Goal: Find contact information: Find contact information

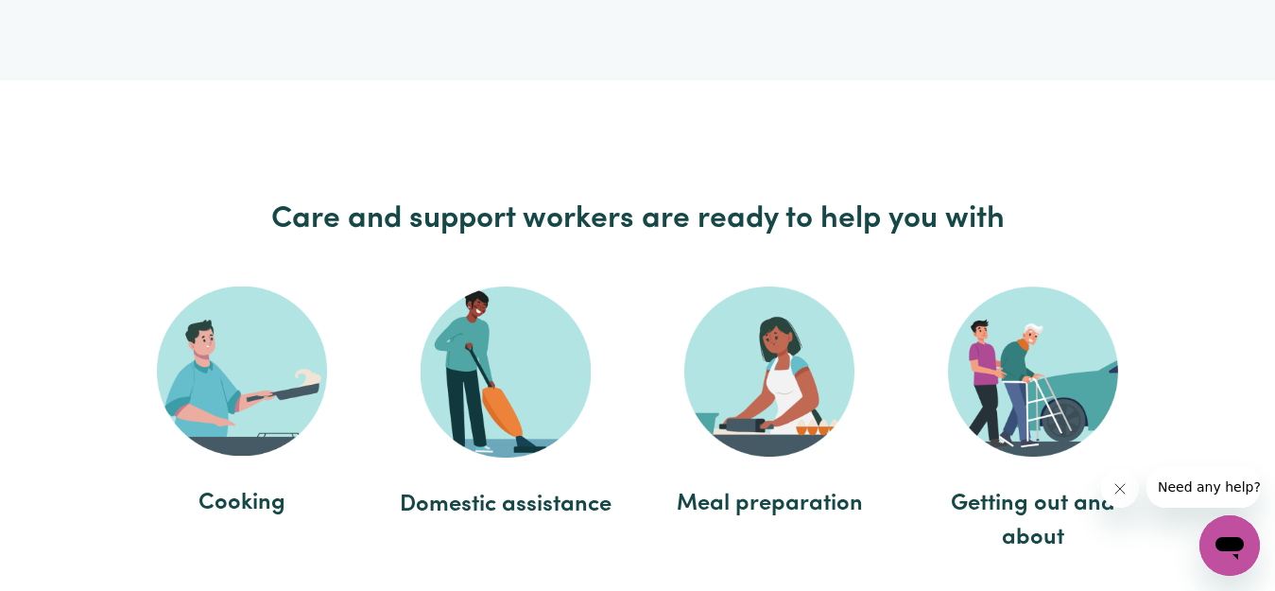
scroll to position [4252, 0]
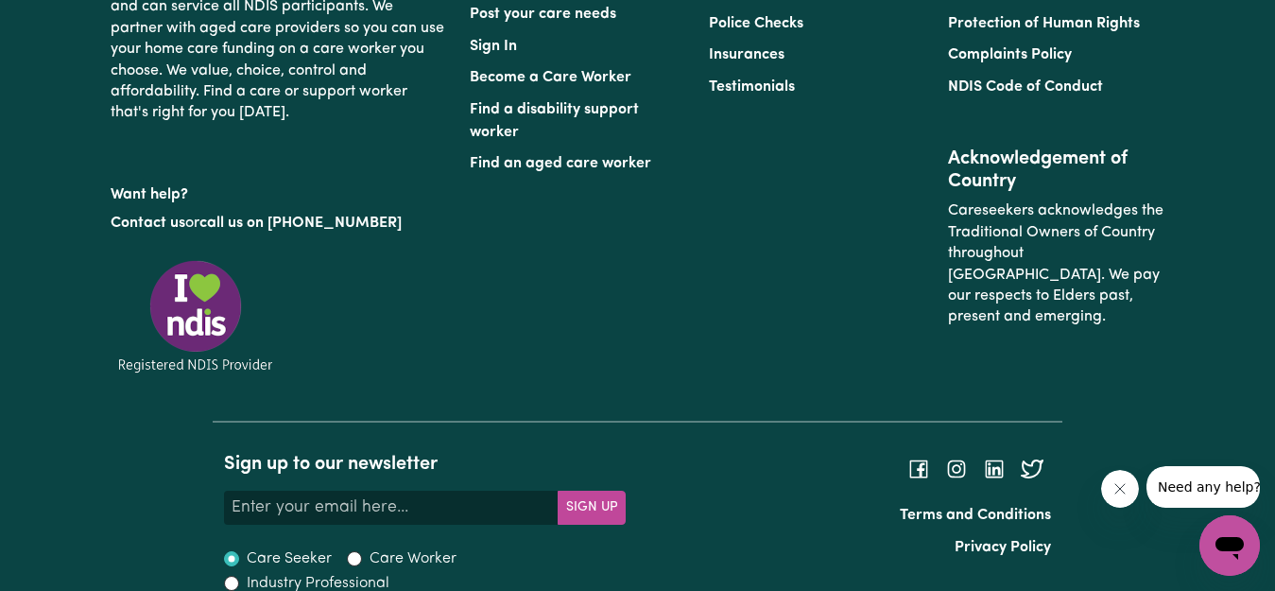
scroll to position [9063, 0]
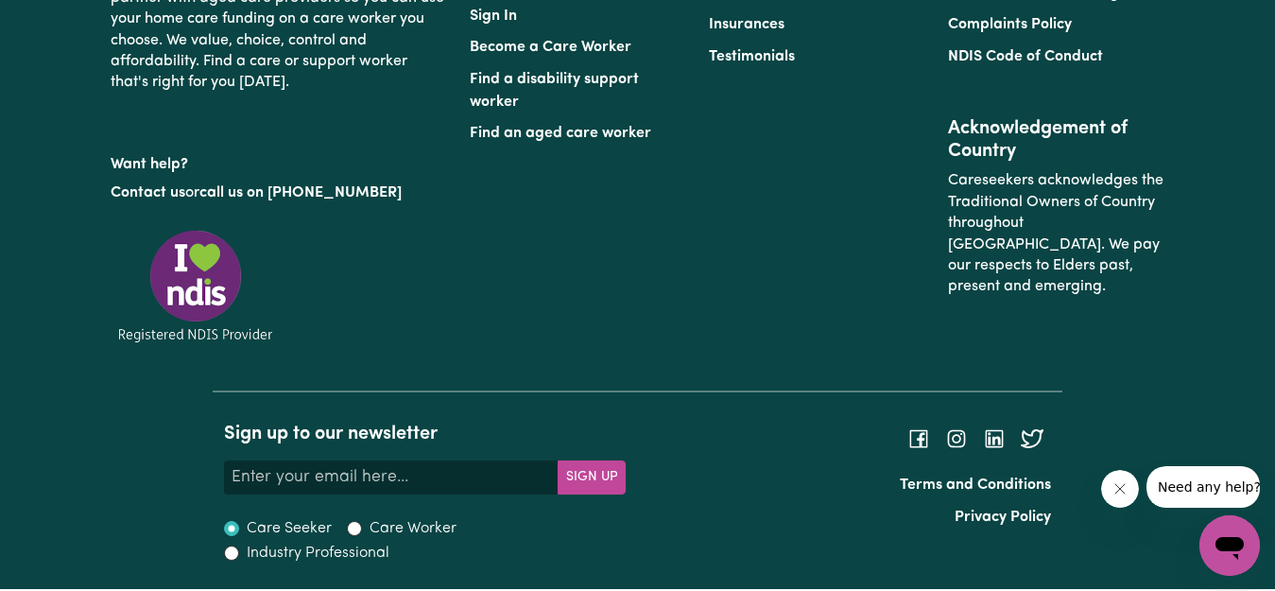
drag, startPoint x: 946, startPoint y: 449, endPoint x: 899, endPoint y: 322, distance: 135.1
click at [899, 322] on div "Find a Support Worker Find a Mental Health Support Worker Post your care needs …" at bounding box center [817, 132] width 718 height 516
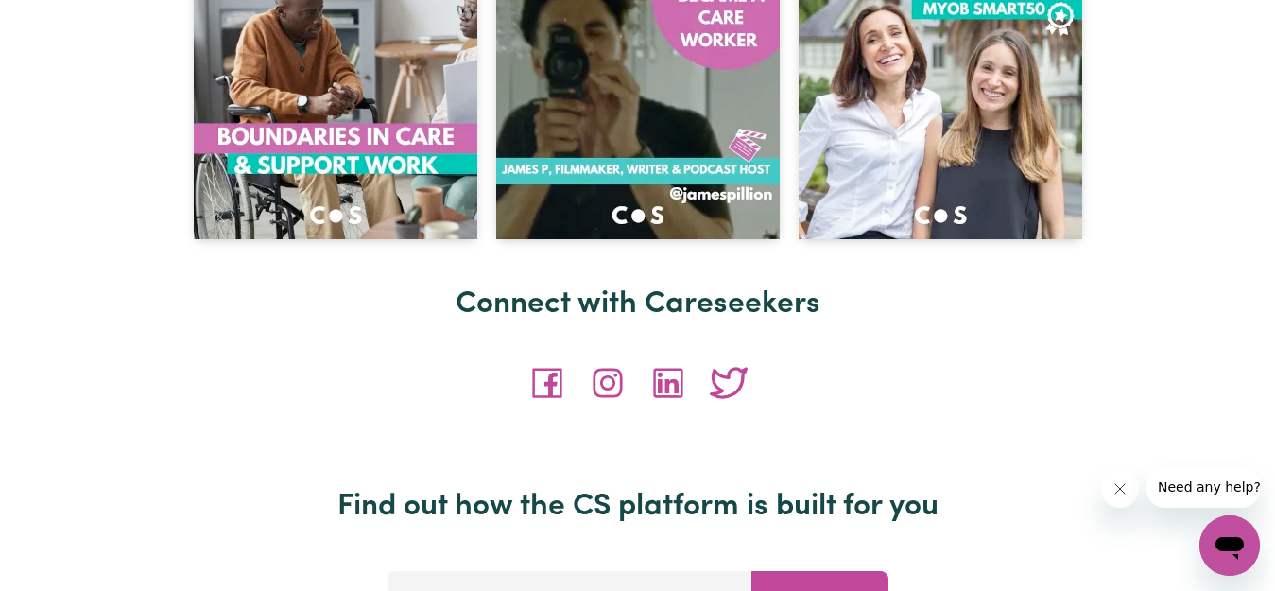
scroll to position [8118, 0]
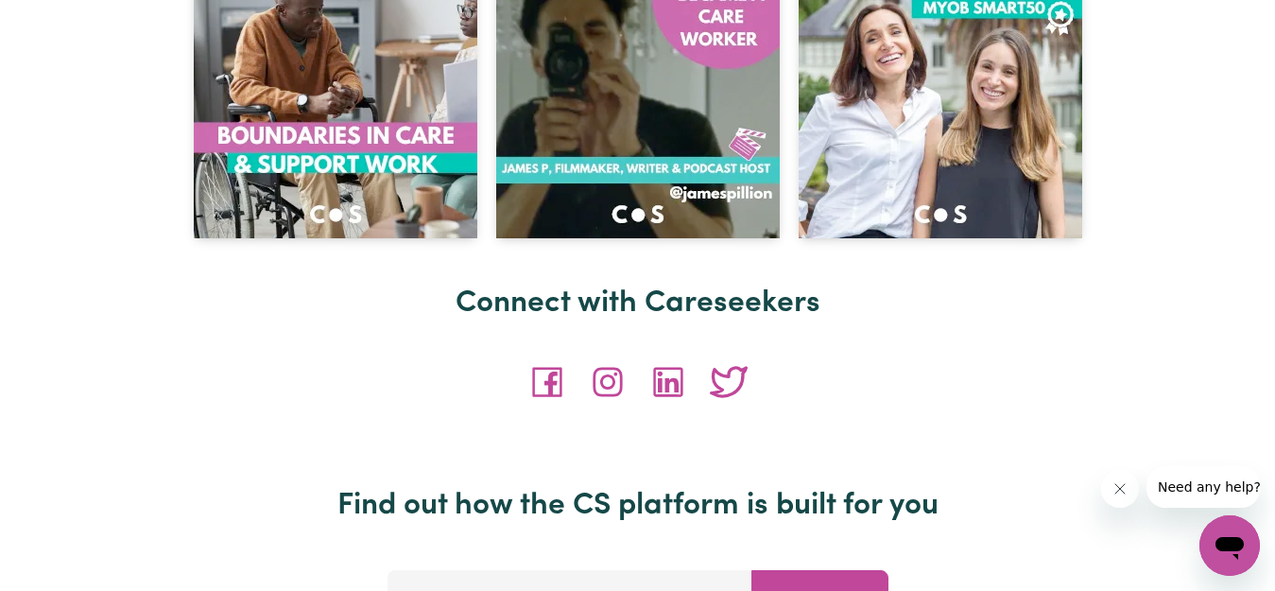
click at [864, 340] on div at bounding box center [638, 408] width 1054 height 159
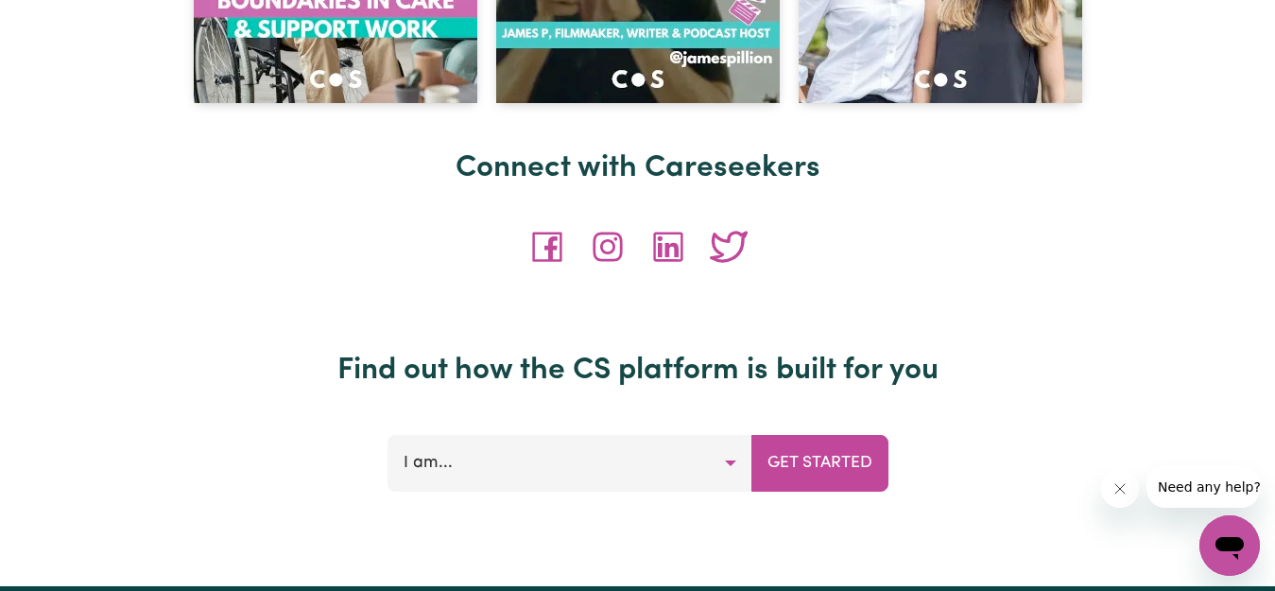
scroll to position [8496, 0]
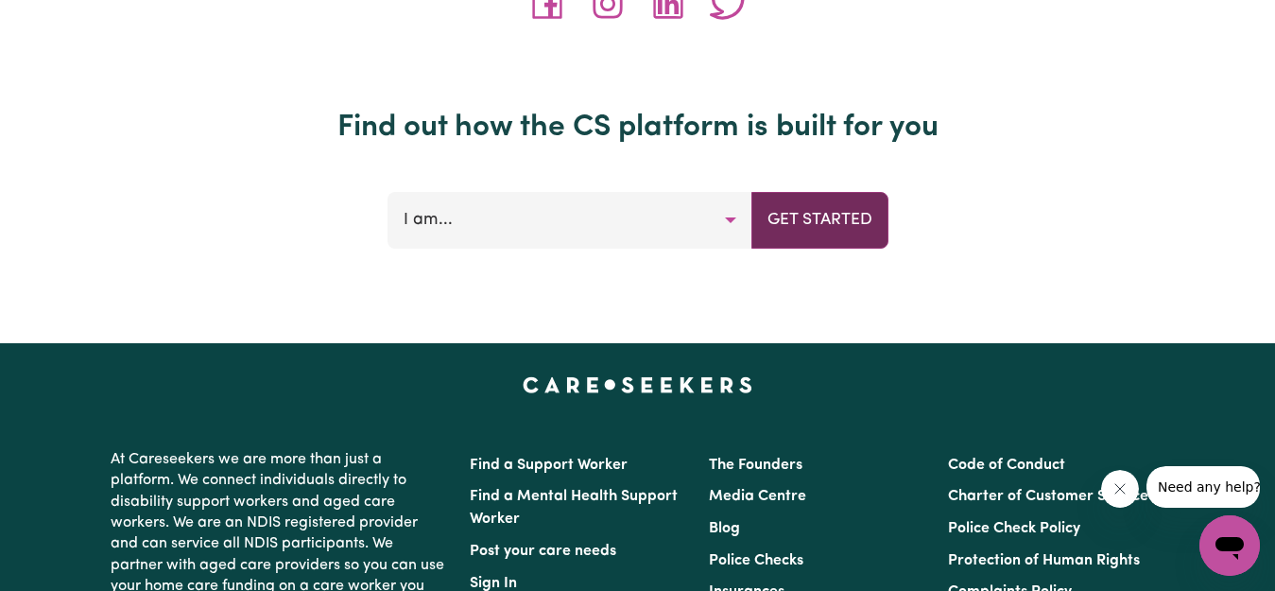
click at [817, 224] on button "Get Started" at bounding box center [819, 220] width 137 height 57
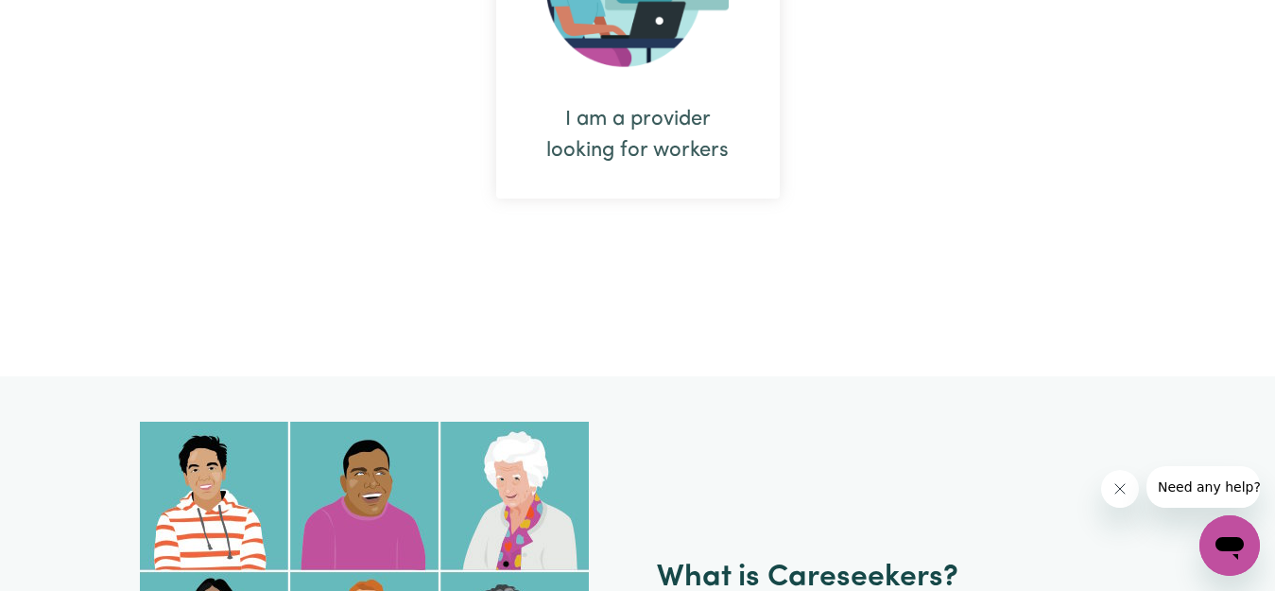
scroll to position [0, 0]
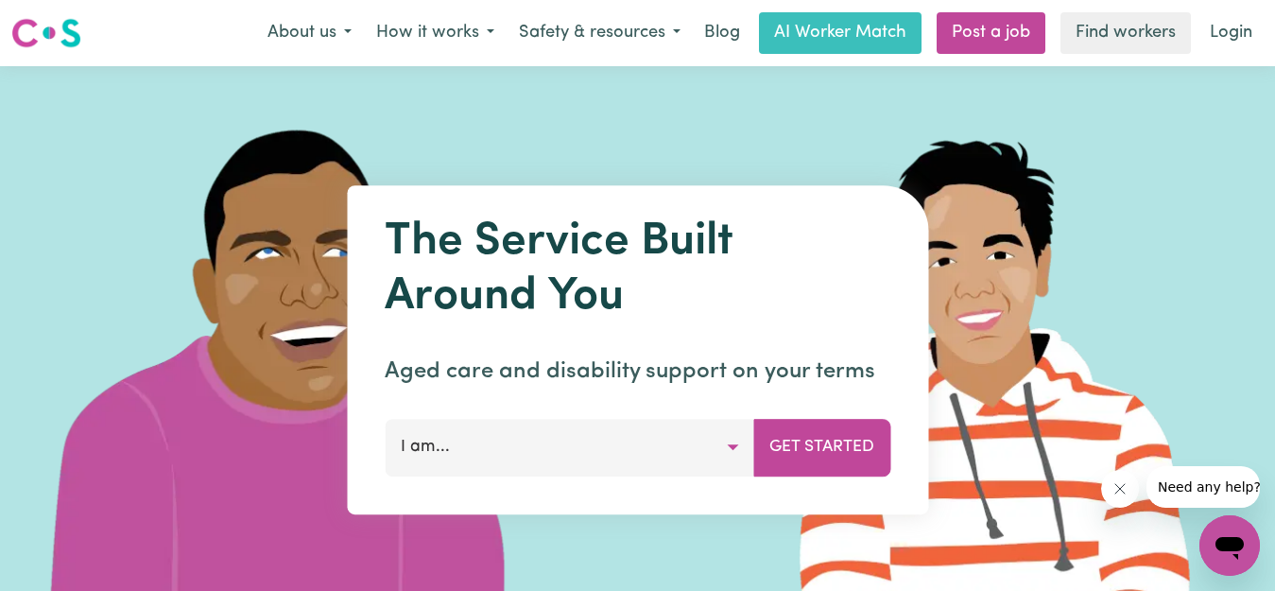
drag, startPoint x: 712, startPoint y: 26, endPoint x: 509, endPoint y: 66, distance: 207.0
click at [557, 97] on img at bounding box center [281, 349] width 563 height 567
drag, startPoint x: 305, startPoint y: 29, endPoint x: 282, endPoint y: 63, distance: 41.4
click at [221, 118] on img at bounding box center [281, 349] width 563 height 567
click at [345, 32] on button "About us" at bounding box center [309, 33] width 109 height 40
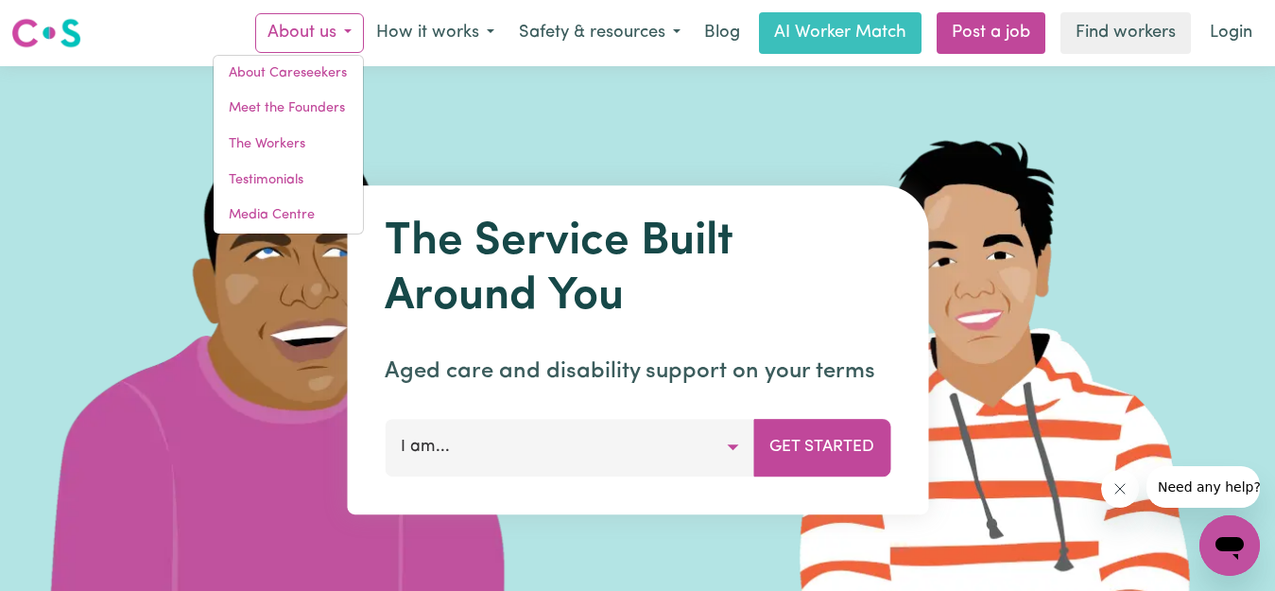
click at [485, 141] on img at bounding box center [281, 349] width 563 height 567
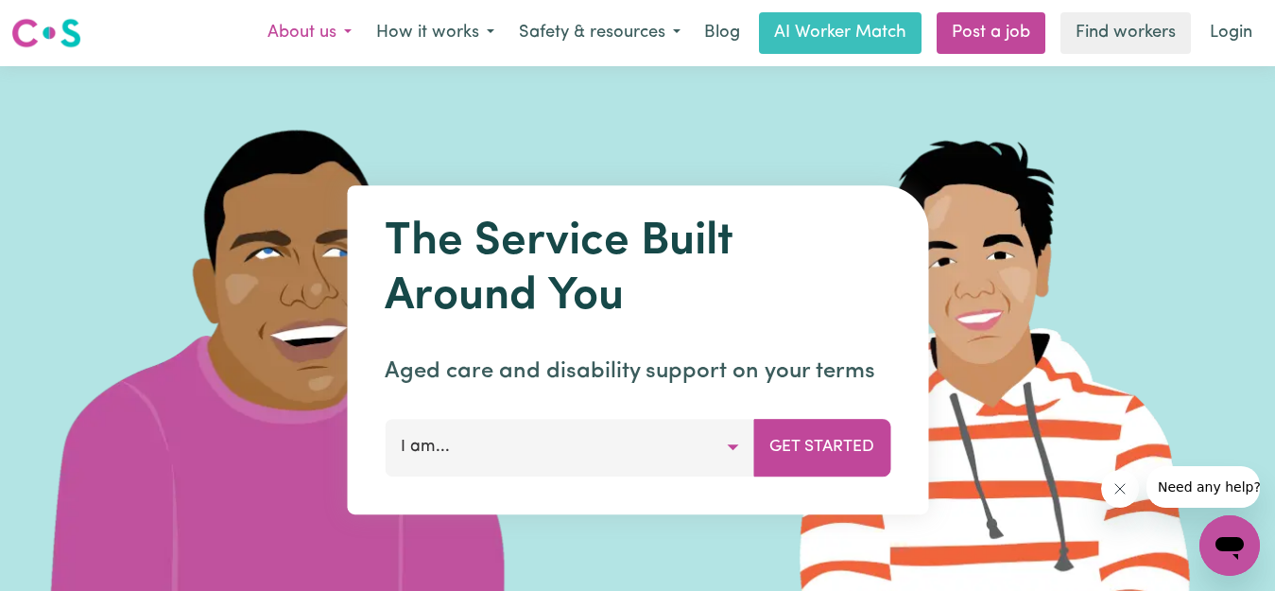
click at [342, 28] on button "About us" at bounding box center [309, 33] width 109 height 40
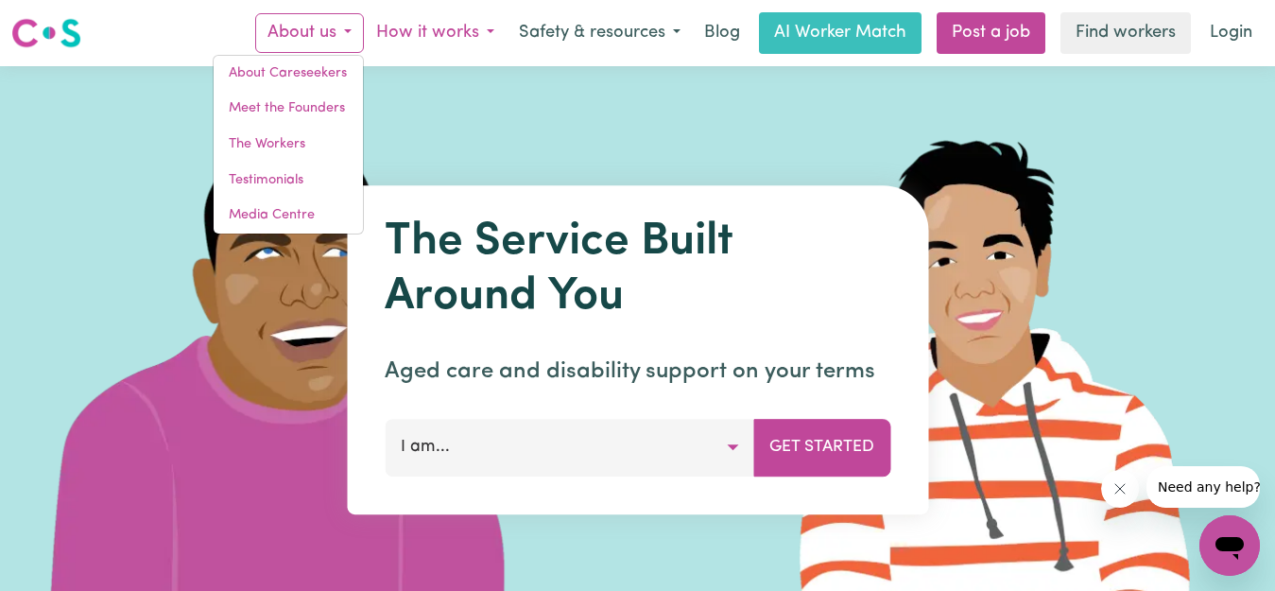
click at [492, 34] on button "How it works" at bounding box center [435, 33] width 143 height 40
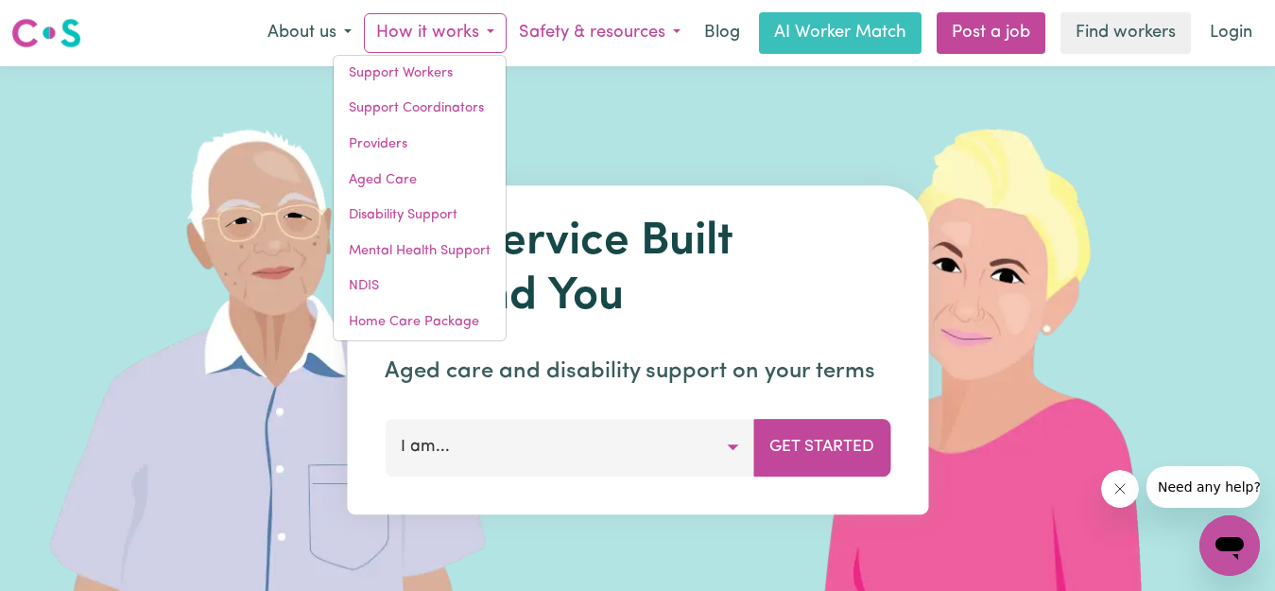
click at [683, 33] on button "Safety & resources" at bounding box center [599, 33] width 186 height 40
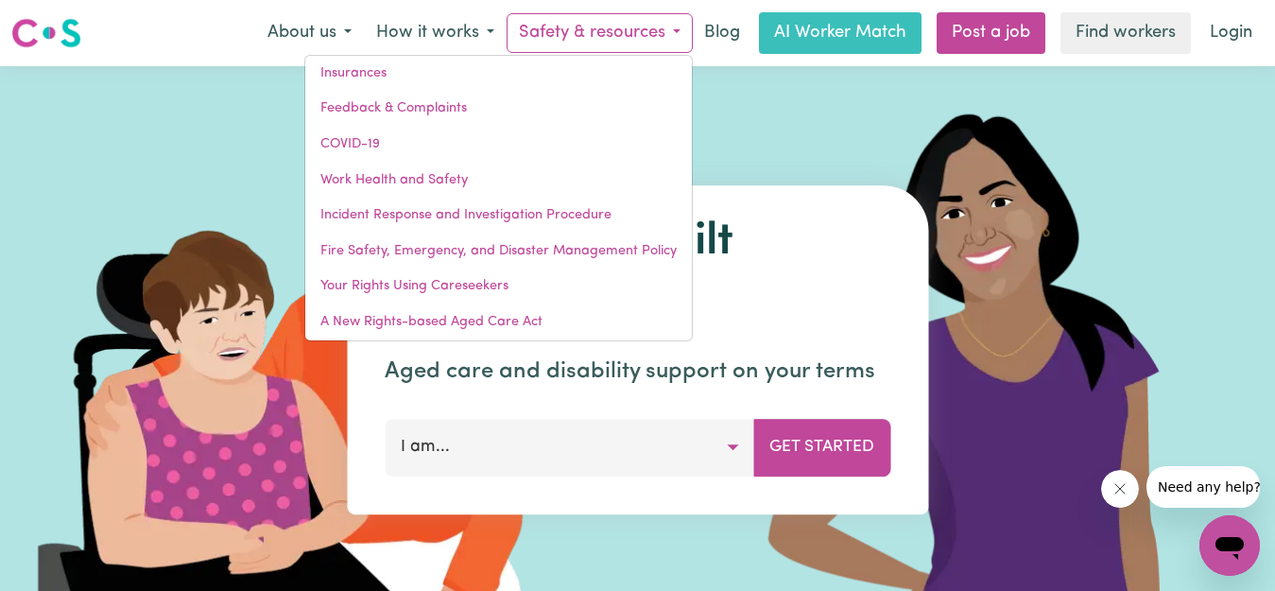
click at [894, 128] on img at bounding box center [992, 349] width 563 height 567
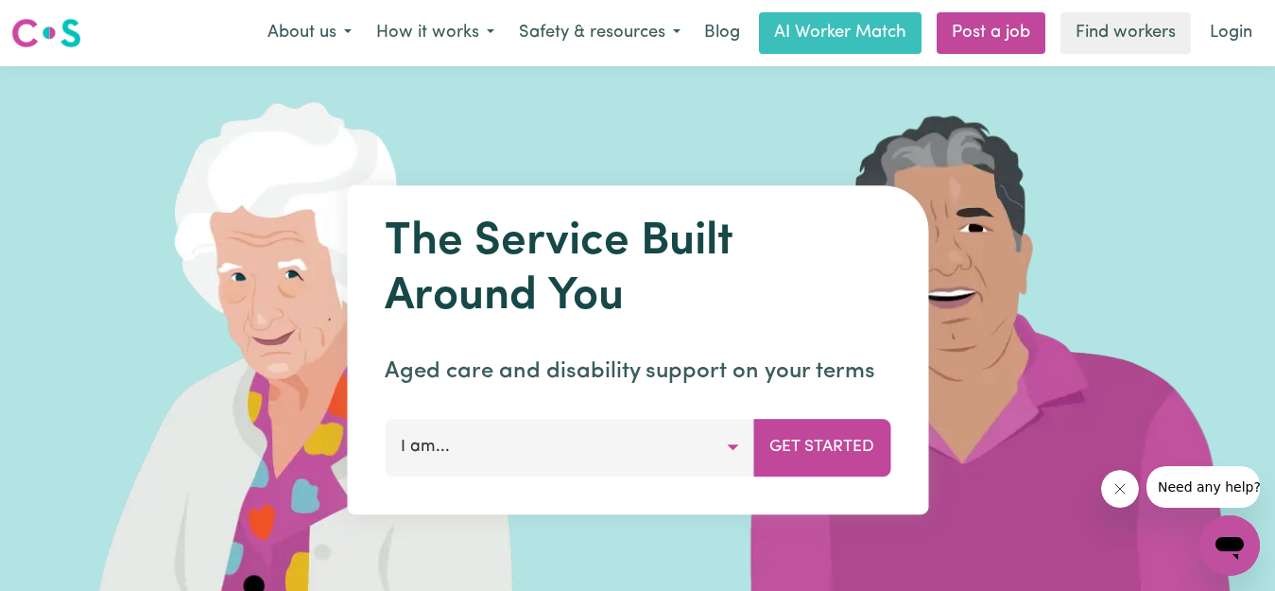
drag, startPoint x: 972, startPoint y: 42, endPoint x: 879, endPoint y: 148, distance: 141.9
click at [879, 148] on img at bounding box center [992, 349] width 563 height 567
click at [839, 450] on button "Get Started" at bounding box center [821, 447] width 137 height 57
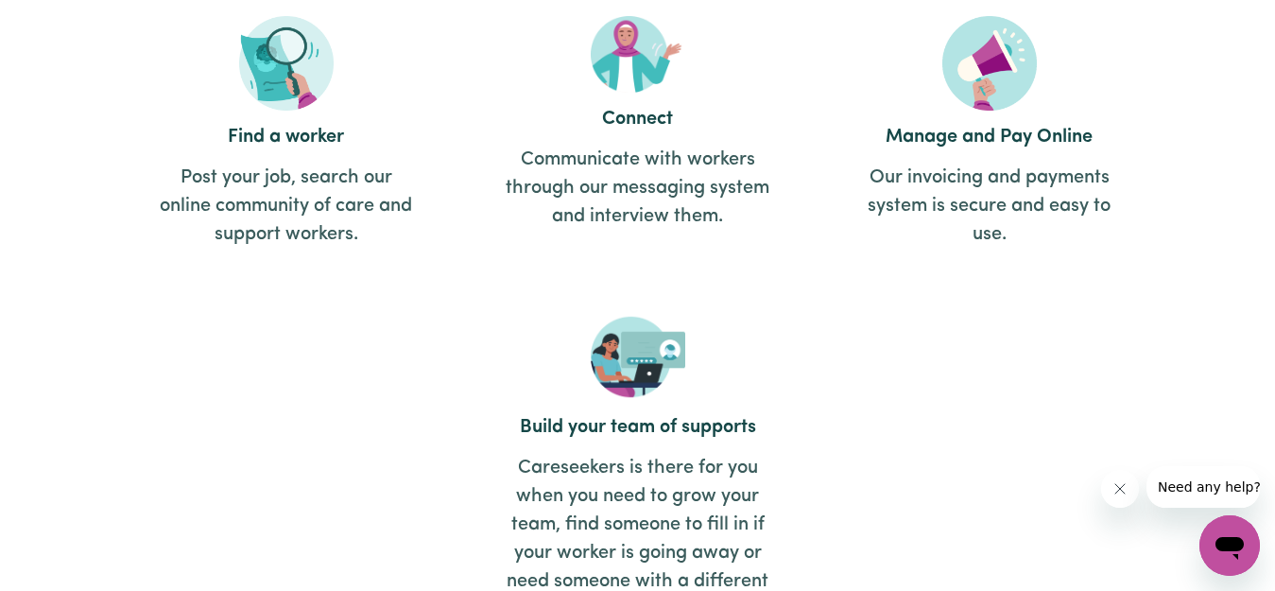
scroll to position [2362, 0]
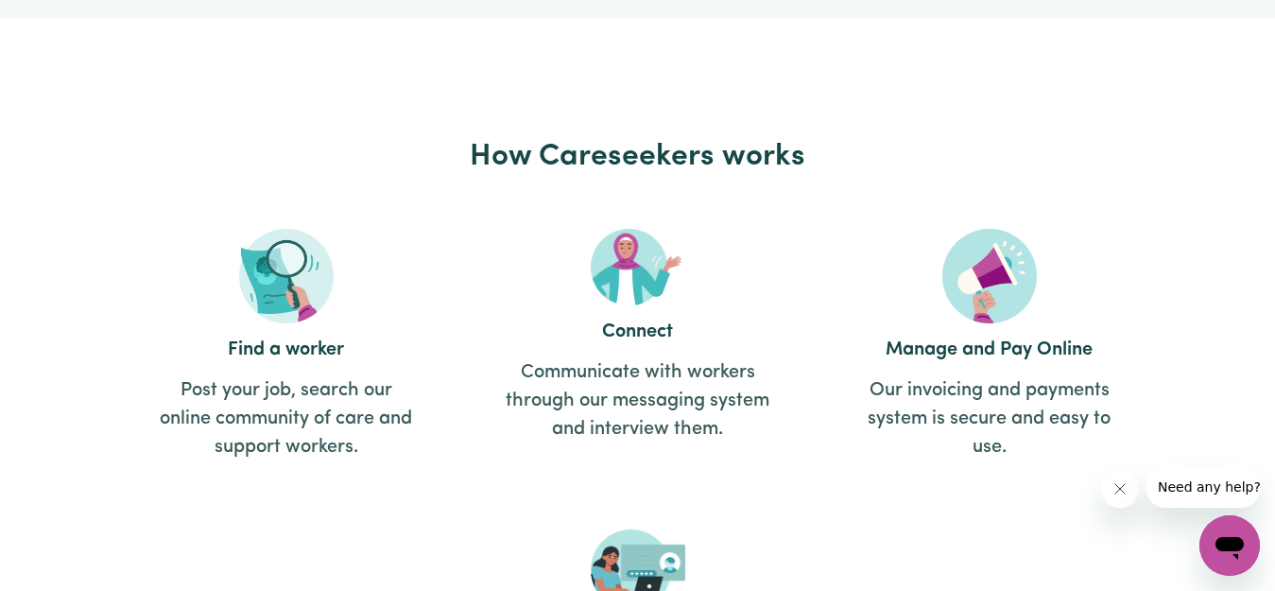
click at [642, 331] on h2 "Connect" at bounding box center [637, 331] width 265 height 23
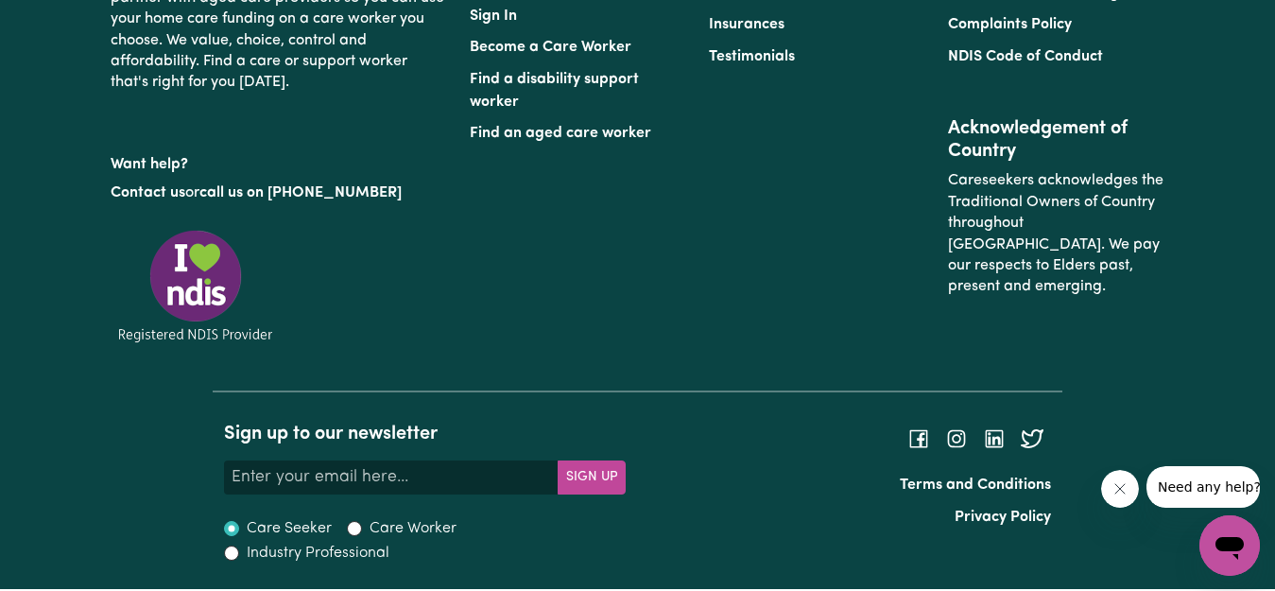
scroll to position [8874, 0]
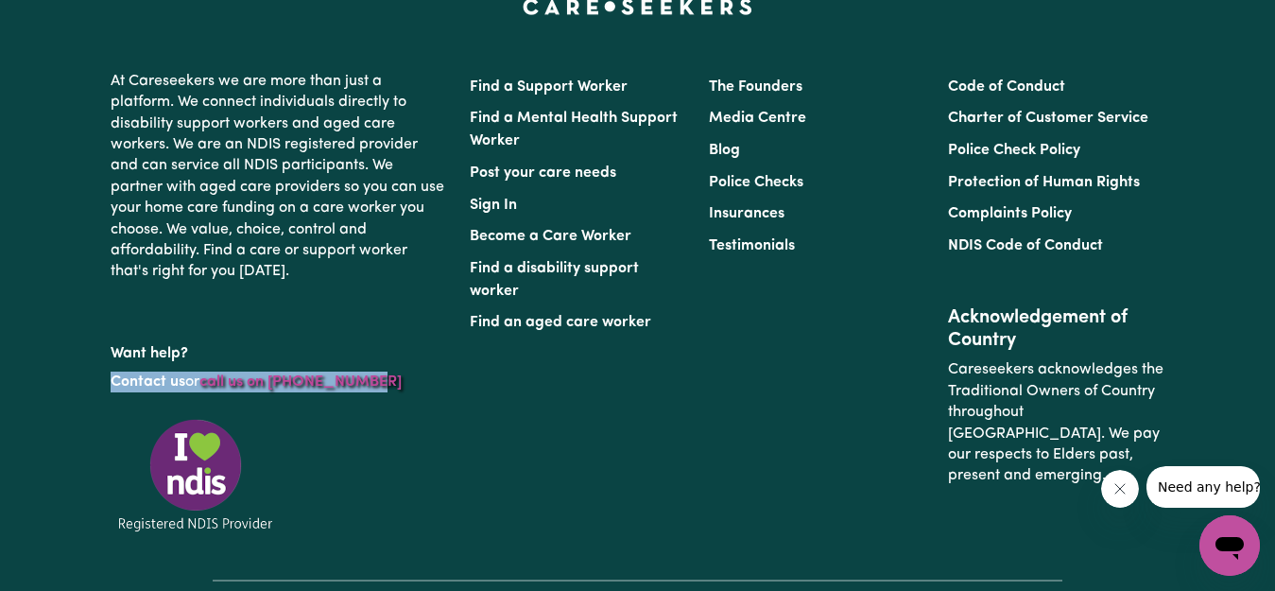
drag, startPoint x: 102, startPoint y: 383, endPoint x: 367, endPoint y: 379, distance: 264.6
click at [367, 379] on div "At Careseekers we are more than just a platform. We connect individuals directl…" at bounding box center [278, 321] width 359 height 516
copy p "Contact us or call us on 1300 765 465"
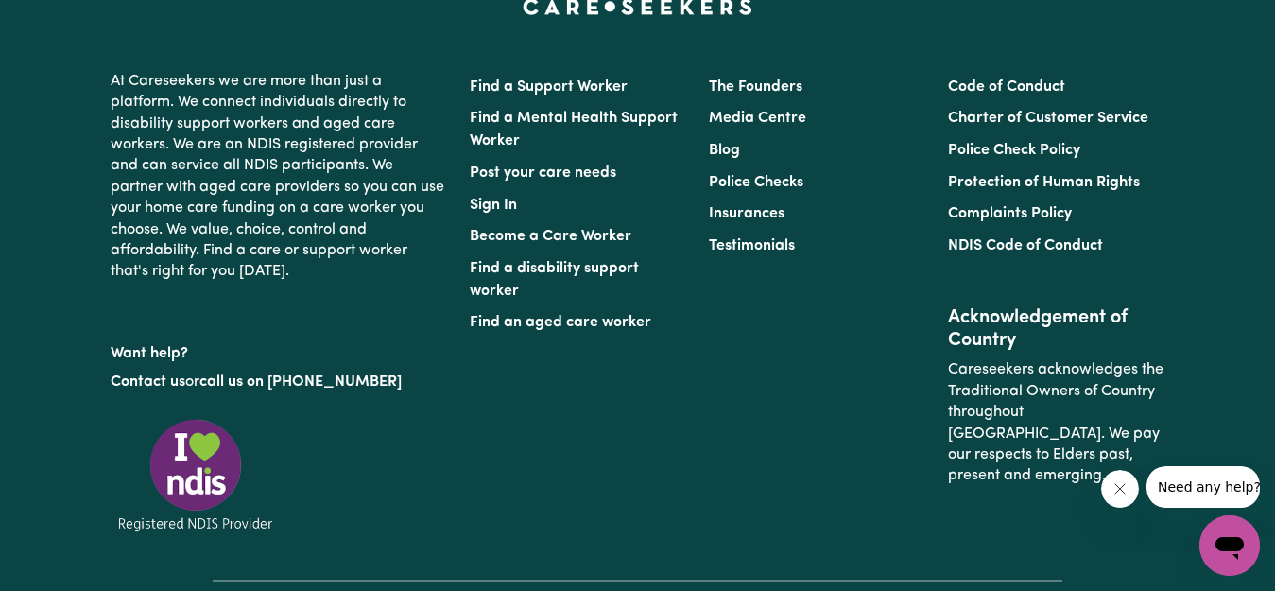
click at [551, 480] on div "Find a Support Worker Find a Mental Health Support Worker Post your care needs …" at bounding box center [577, 290] width 239 height 438
drag, startPoint x: 320, startPoint y: 389, endPoint x: 280, endPoint y: 389, distance: 40.6
click at [280, 389] on p "Contact us or call us on 1300 765 465" at bounding box center [279, 382] width 336 height 36
drag, startPoint x: 302, startPoint y: 379, endPoint x: 401, endPoint y: 430, distance: 110.7
click at [407, 454] on div at bounding box center [279, 486] width 336 height 141
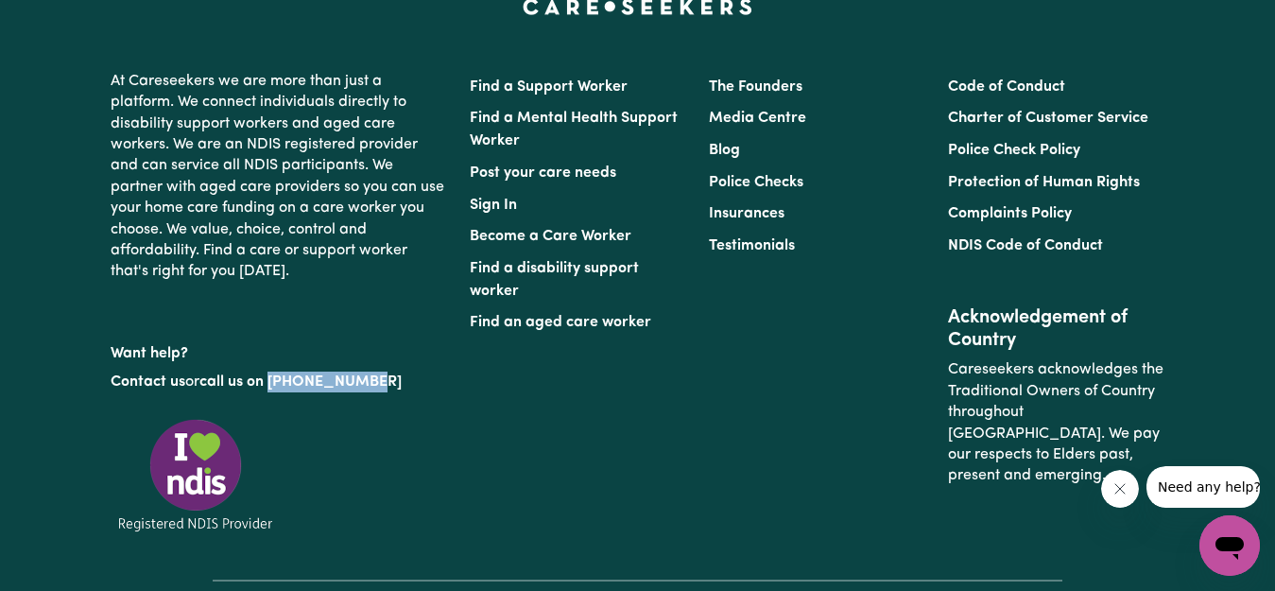
drag, startPoint x: 357, startPoint y: 395, endPoint x: 275, endPoint y: 394, distance: 82.2
click at [275, 394] on p "Contact us or call us on 1300 765 465" at bounding box center [279, 382] width 336 height 36
copy link "1300 765 465"
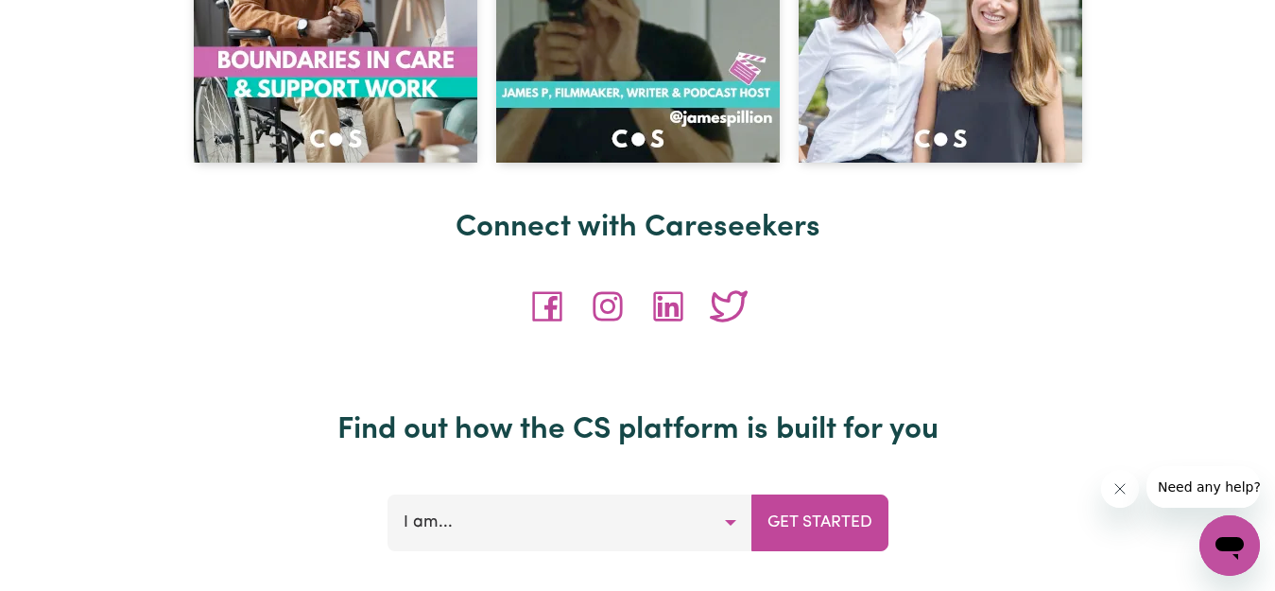
scroll to position [8023, 0]
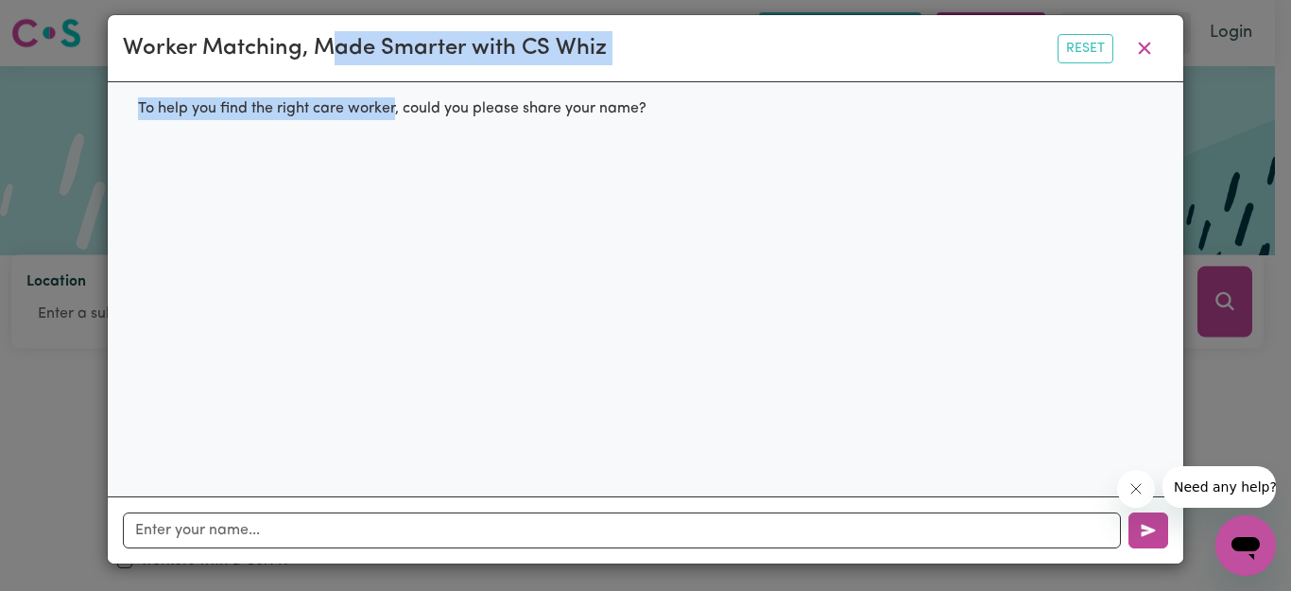
drag, startPoint x: 319, startPoint y: 23, endPoint x: 425, endPoint y: 185, distance: 193.9
click at [394, 183] on div "Worker Matching, Made Smarter with CS Whiz Reset To help you find the right car…" at bounding box center [645, 289] width 1077 height 550
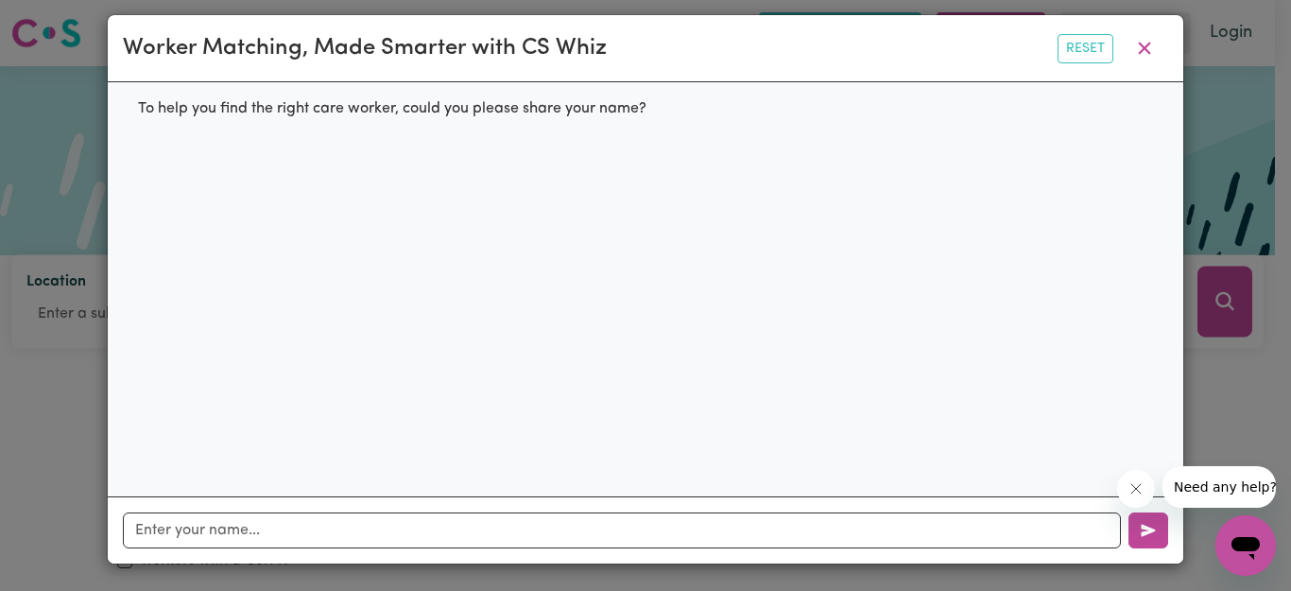
click at [500, 227] on div "To help you find the right care worker, could you please share your name?" at bounding box center [645, 289] width 1075 height 414
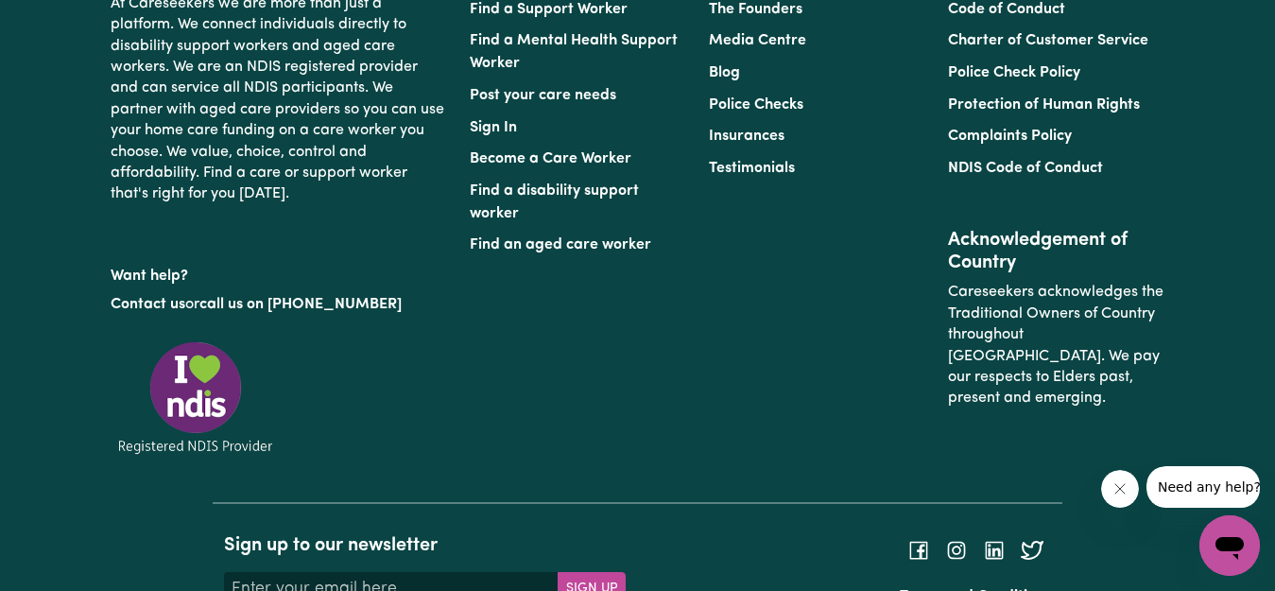
scroll to position [8779, 0]
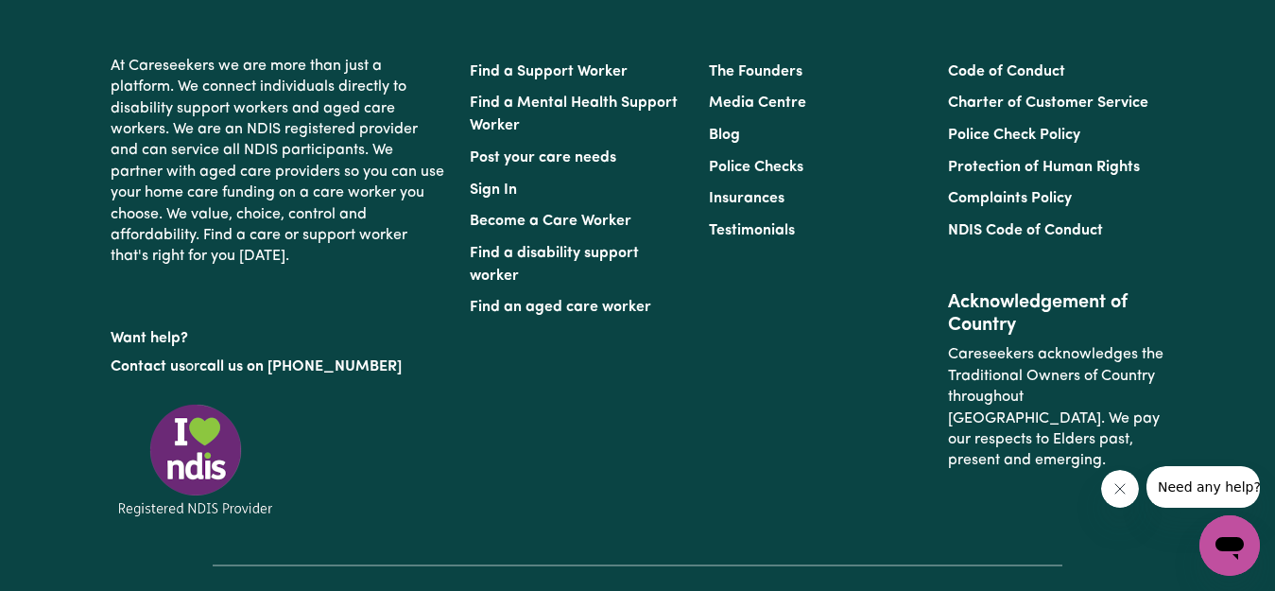
scroll to position [8874, 0]
